Goal: Task Accomplishment & Management: Complete application form

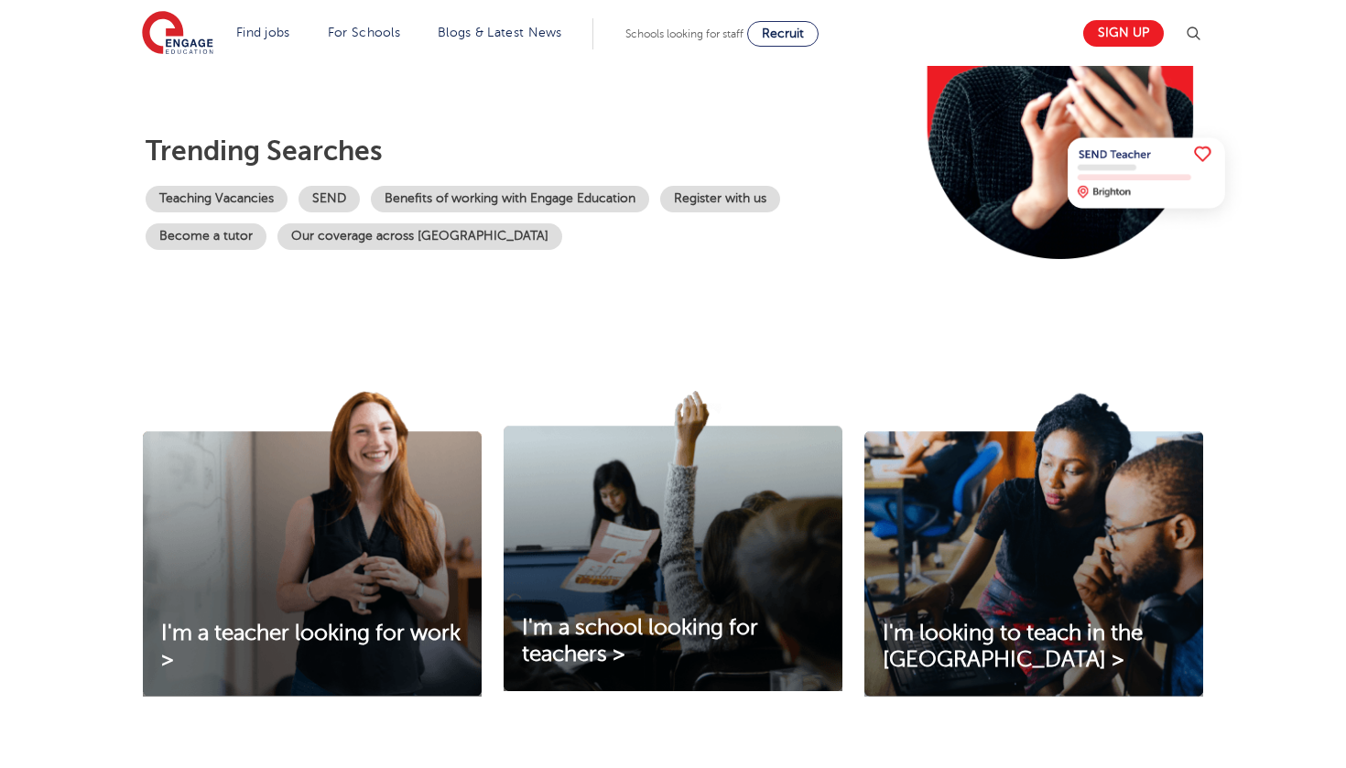
scroll to position [288, 0]
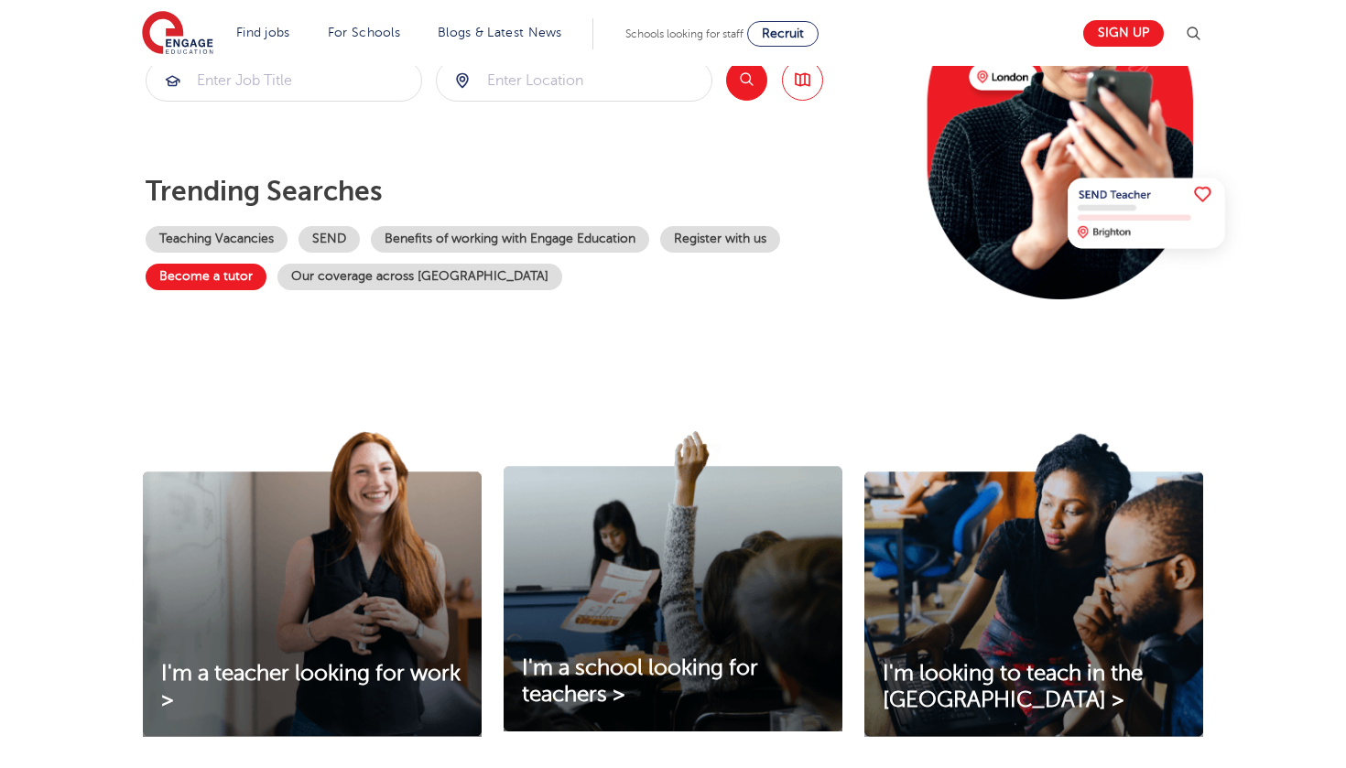
click at [241, 281] on link "Become a tutor" at bounding box center [206, 277] width 121 height 27
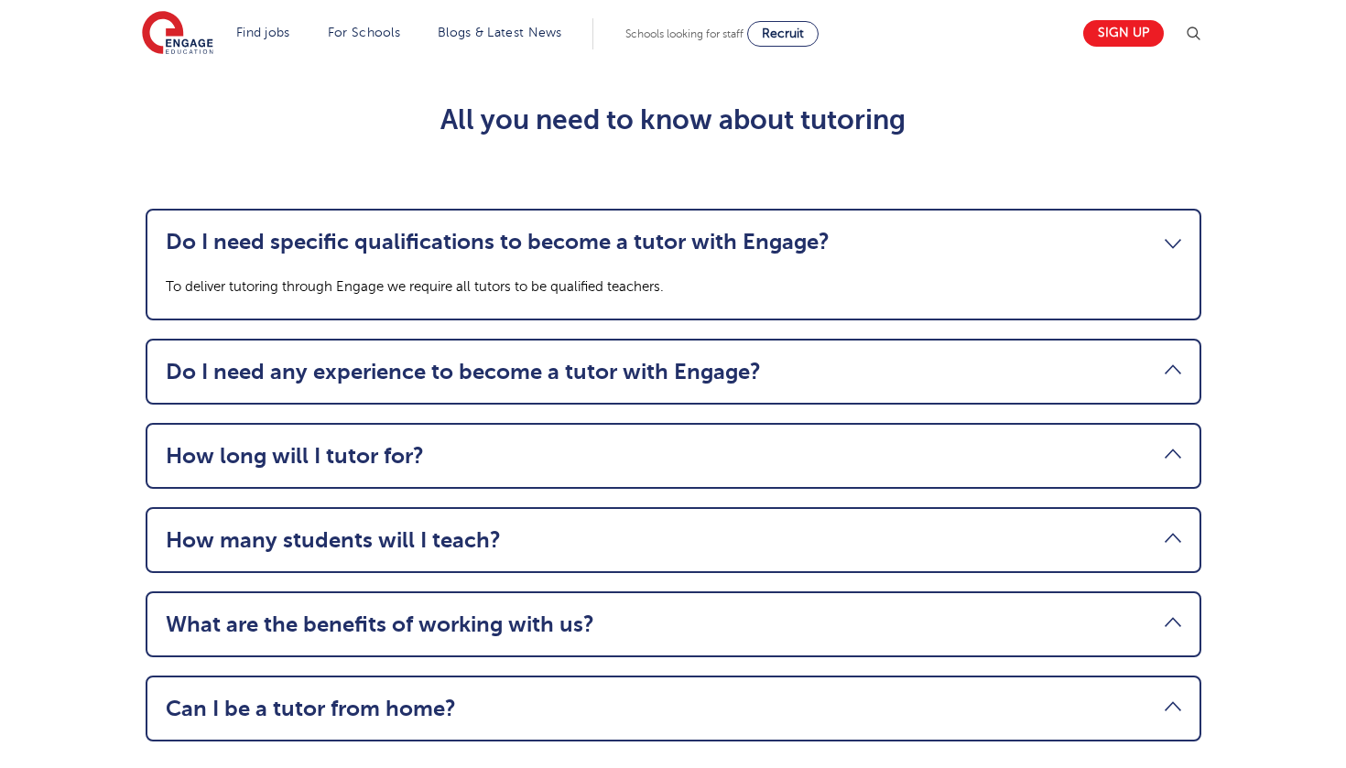
scroll to position [1991, 0]
click at [1160, 232] on link "Do I need specific qualifications to become a tutor with Engage?" at bounding box center [673, 241] width 1015 height 26
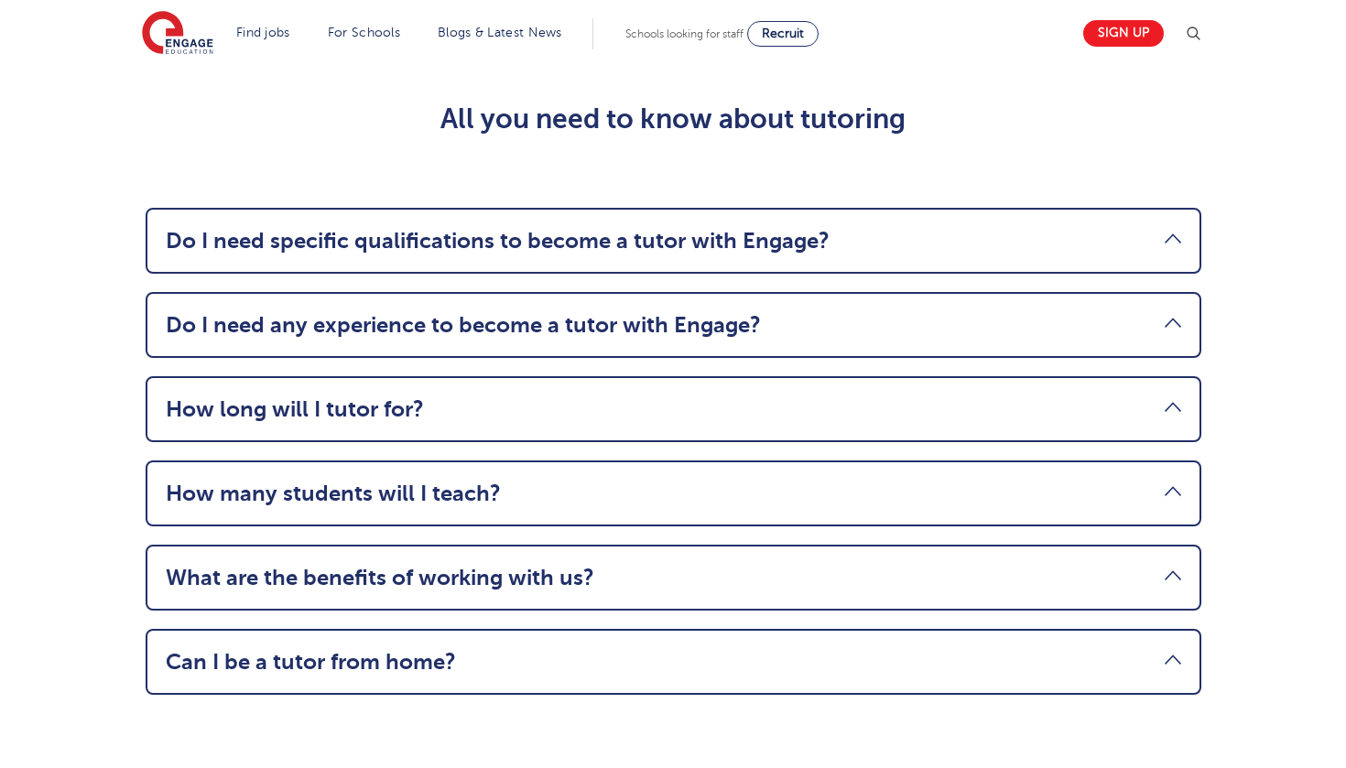
click at [1160, 232] on link "Do I need specific qualifications to become a tutor with Engage?" at bounding box center [673, 241] width 1015 height 26
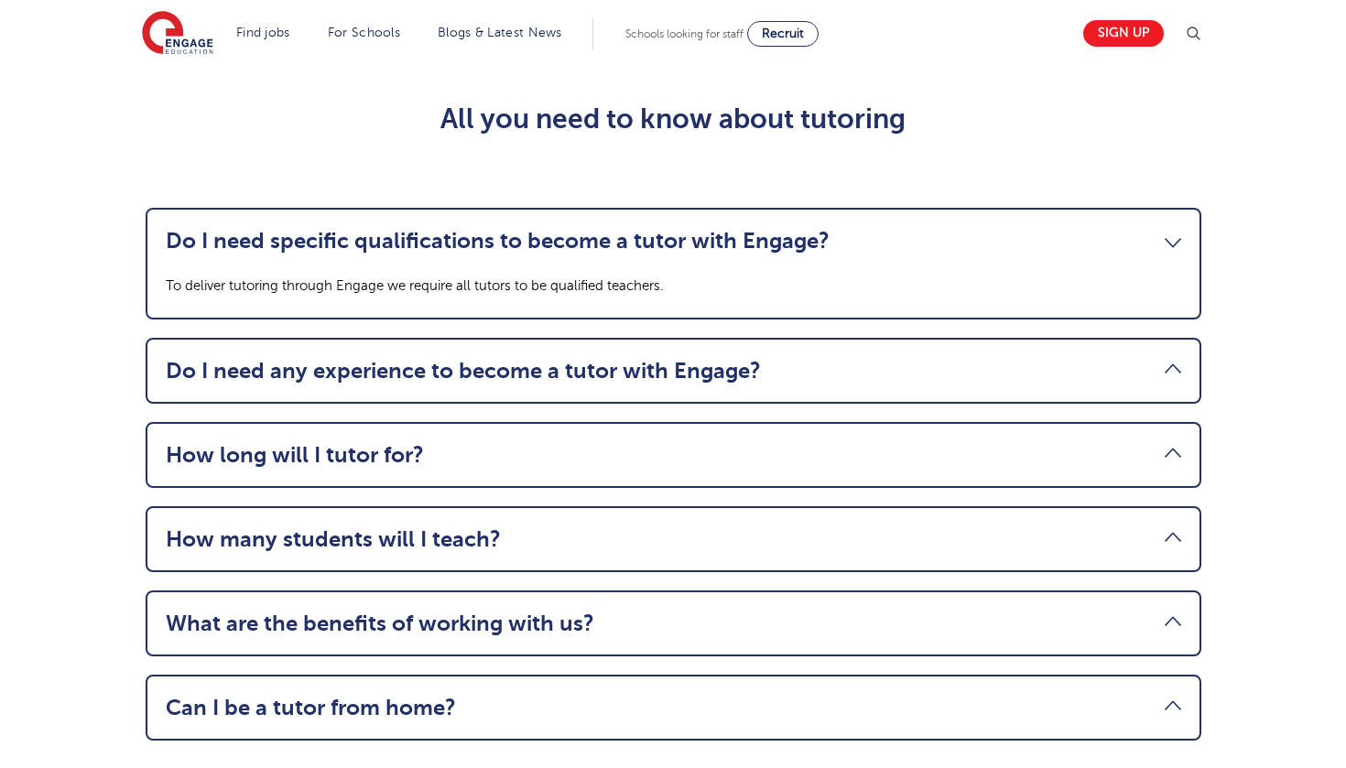
click at [1132, 363] on link "Do I need any experience to become a tutor with Engage?" at bounding box center [673, 371] width 1015 height 26
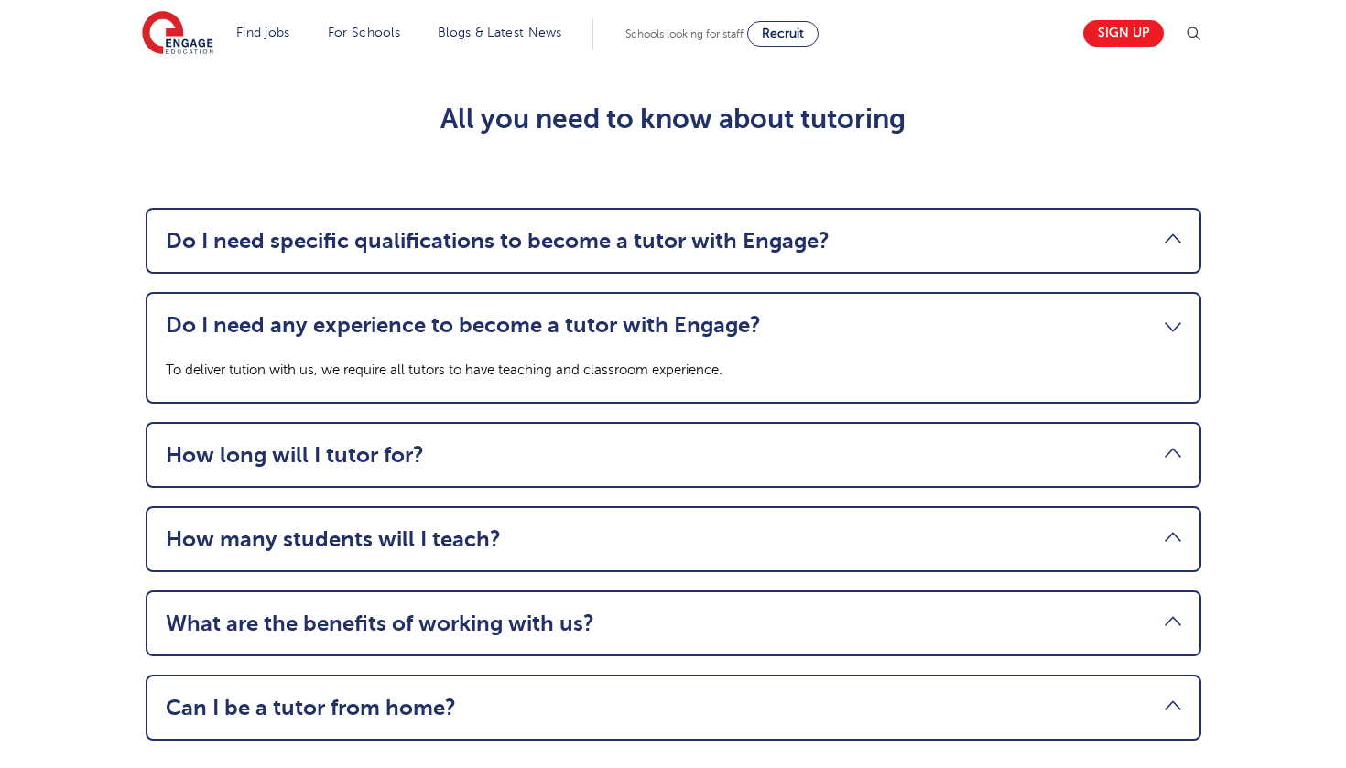
click at [1122, 449] on link "How long will I tutor for?" at bounding box center [673, 455] width 1015 height 26
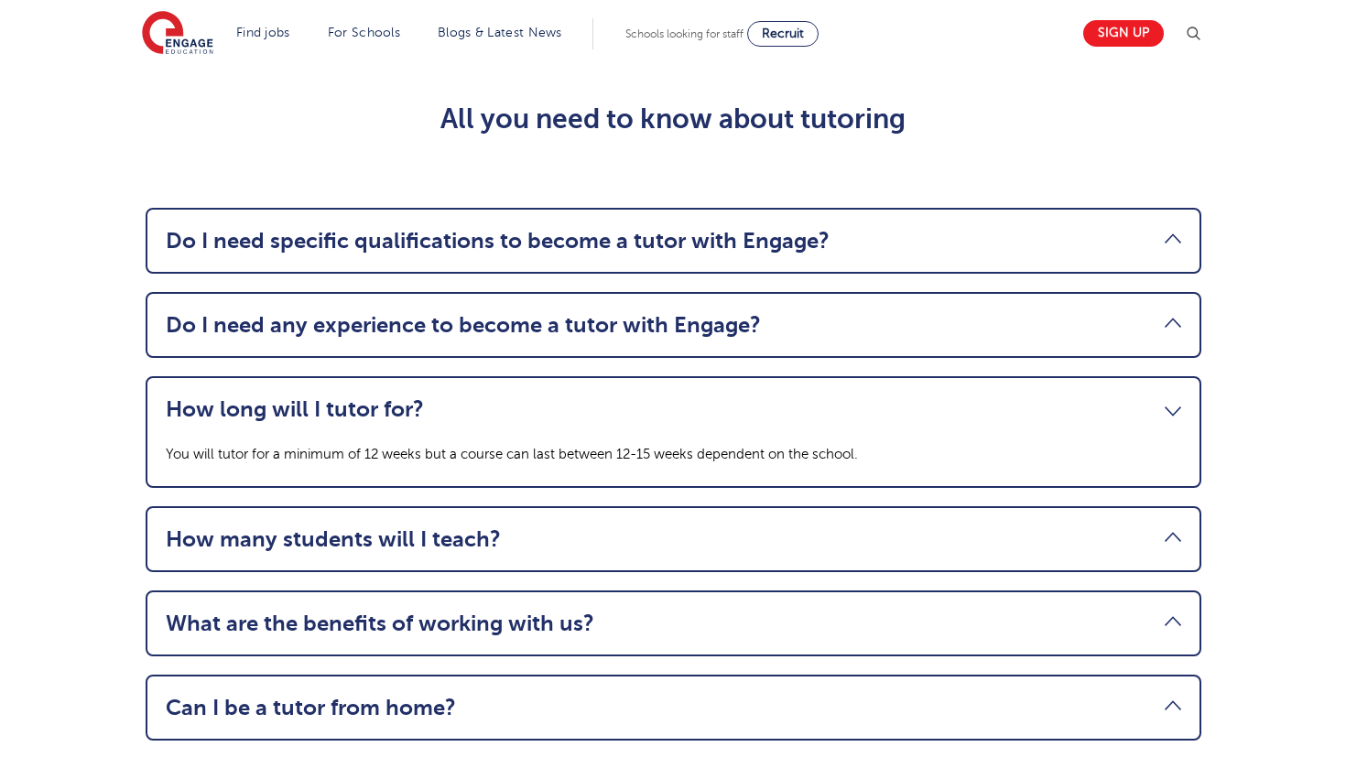
click at [1113, 534] on link "How many students will I teach?" at bounding box center [673, 539] width 1015 height 26
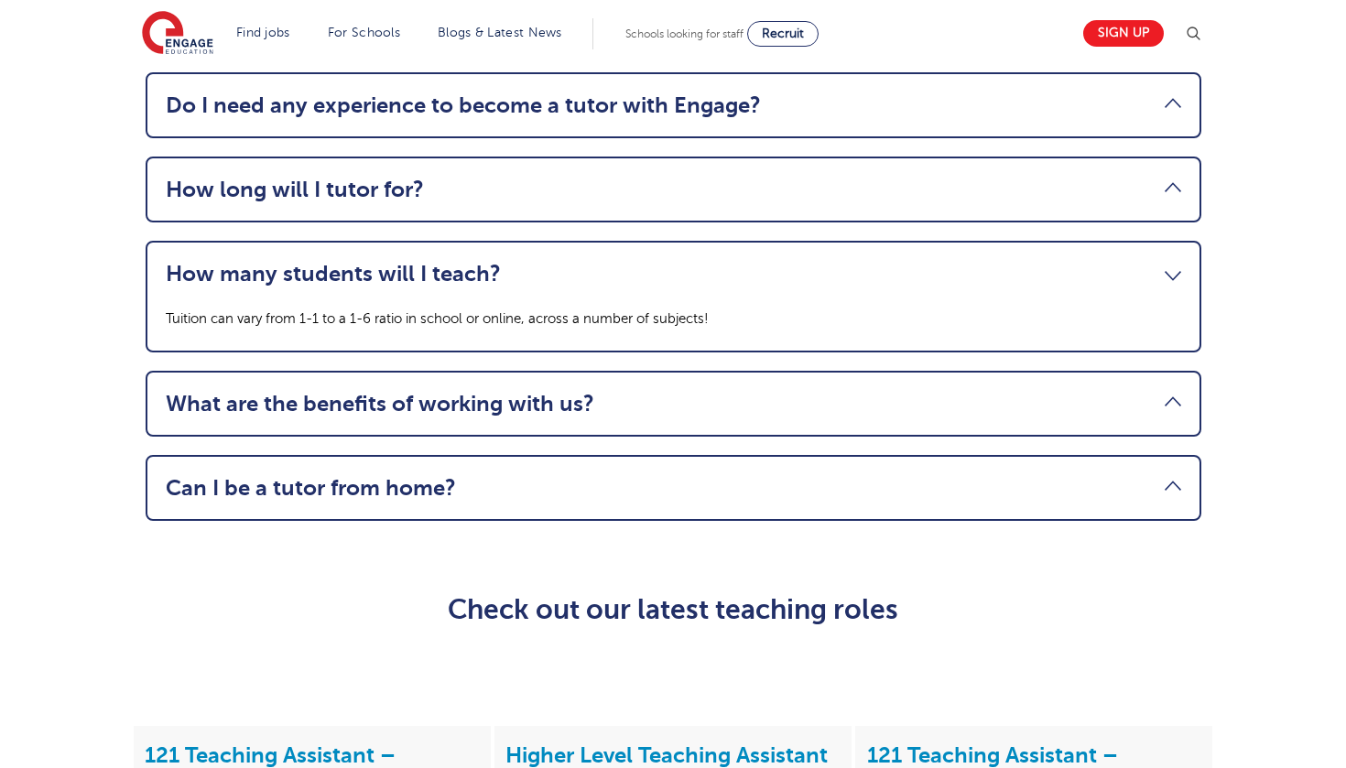
scroll to position [2210, 0]
click at [1141, 406] on link "What are the benefits of working with us?" at bounding box center [673, 405] width 1015 height 26
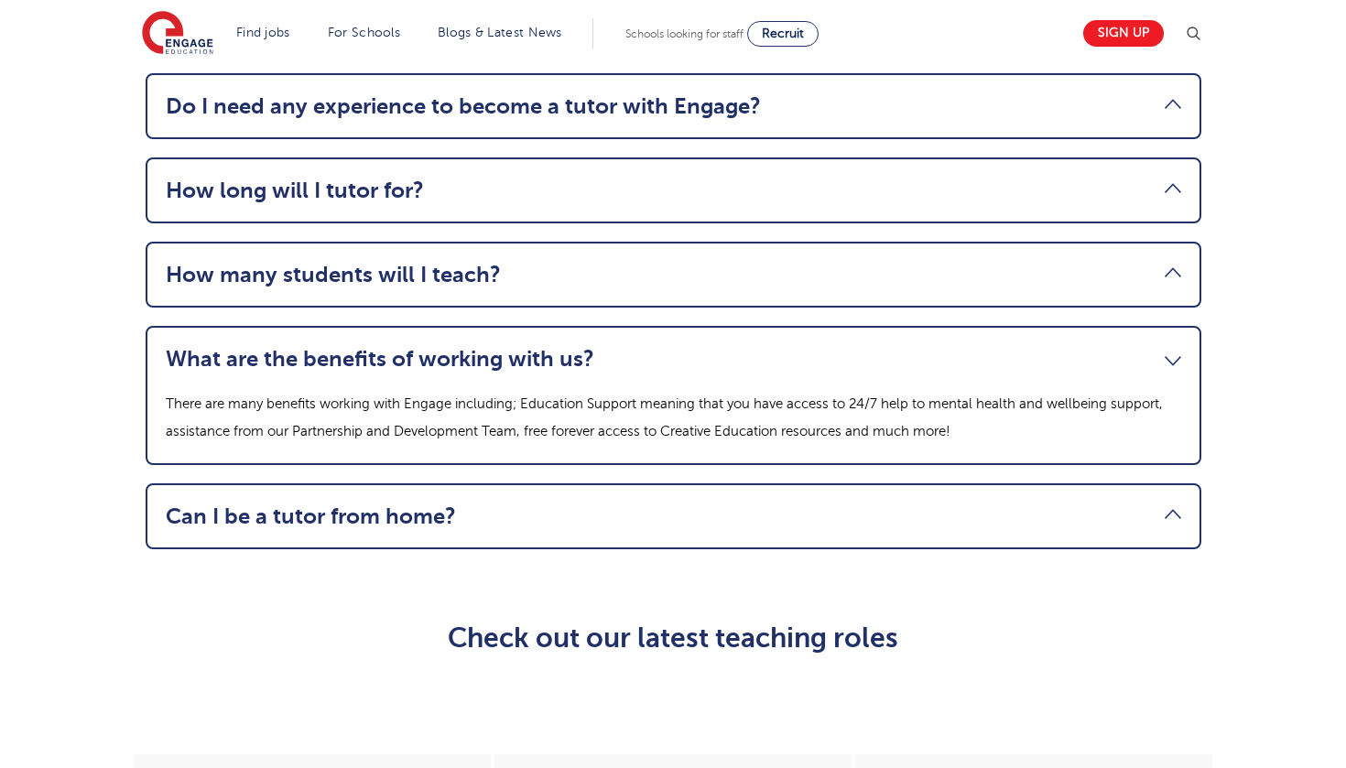
click at [1111, 519] on link "Can I be a tutor from home?" at bounding box center [673, 516] width 1015 height 26
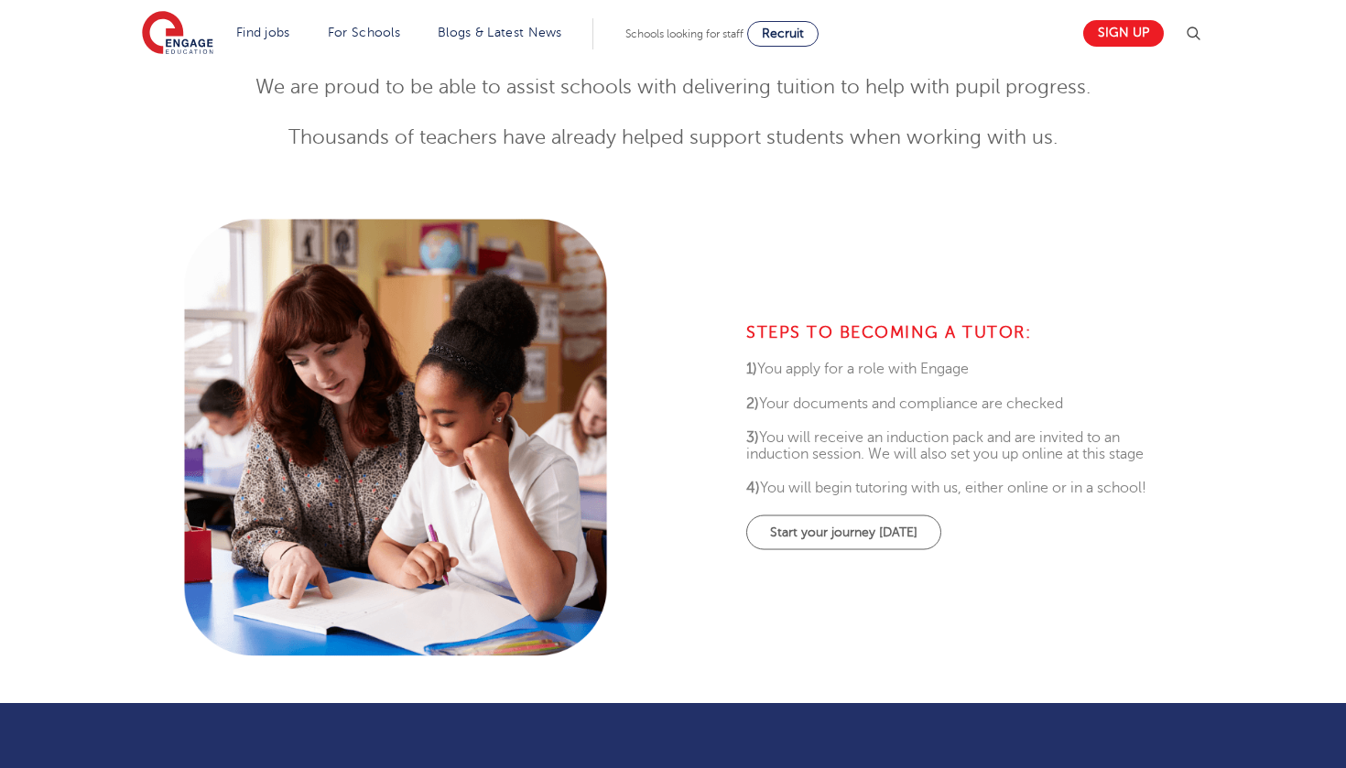
scroll to position [676, 0]
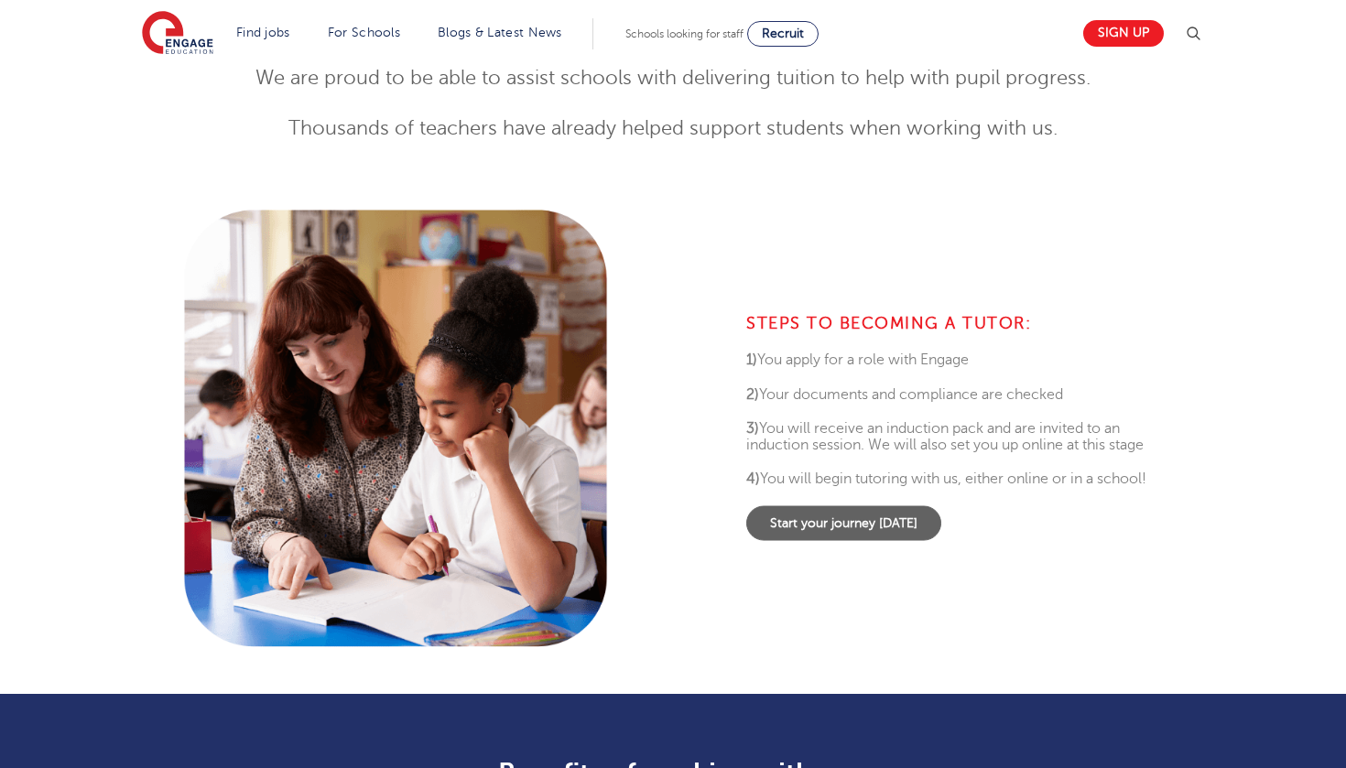
click at [917, 528] on link "Start your journey today" at bounding box center [843, 522] width 195 height 35
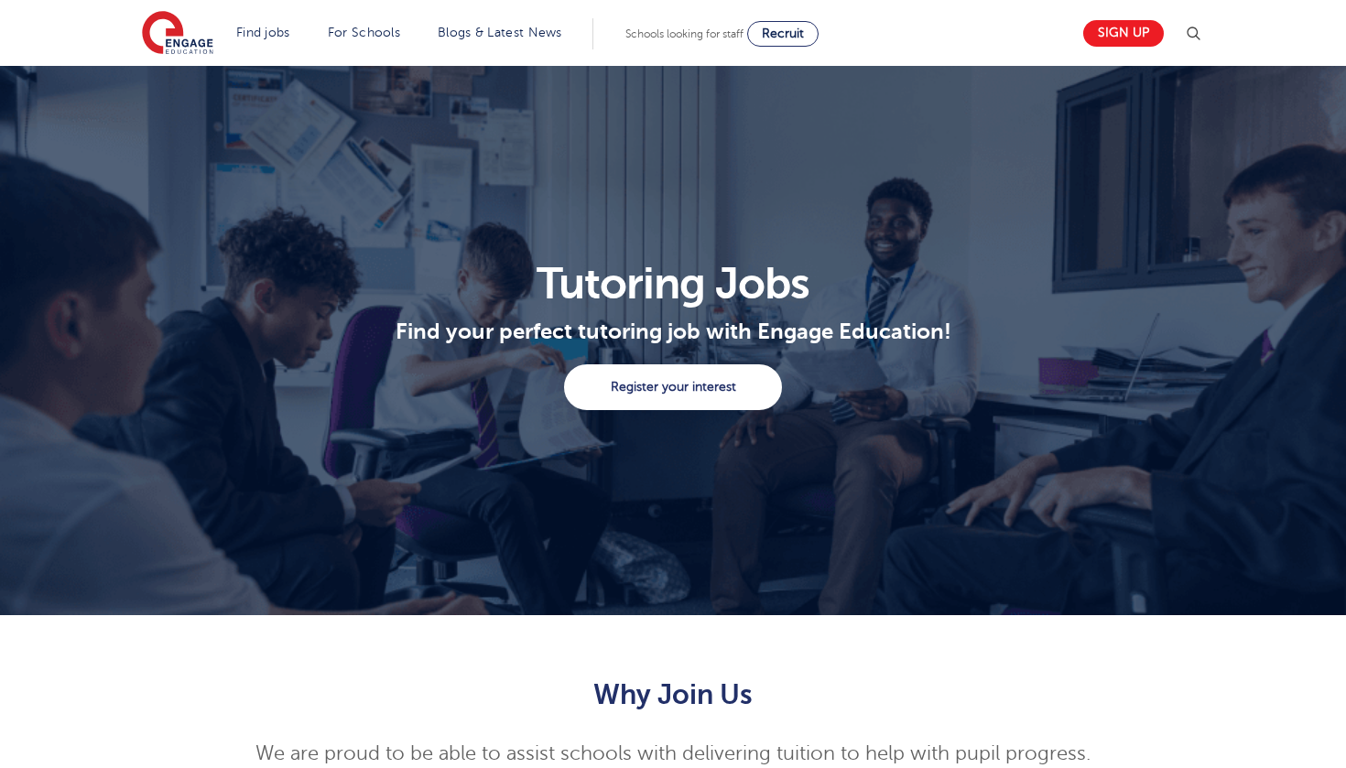
scroll to position [0, 0]
click at [1138, 28] on link "Sign up" at bounding box center [1123, 33] width 81 height 27
